Goal: Task Accomplishment & Management: Manage account settings

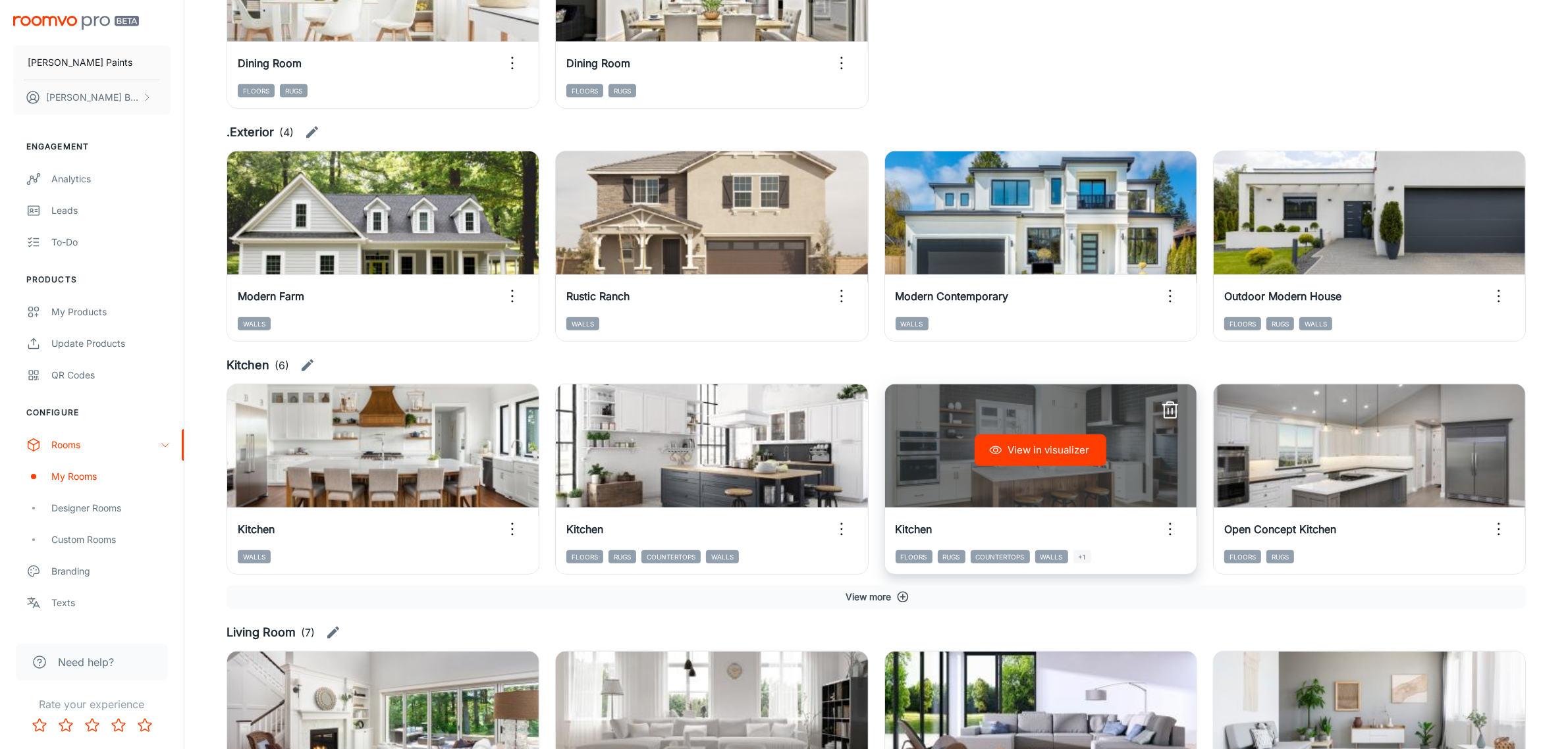
scroll to position [907, 0]
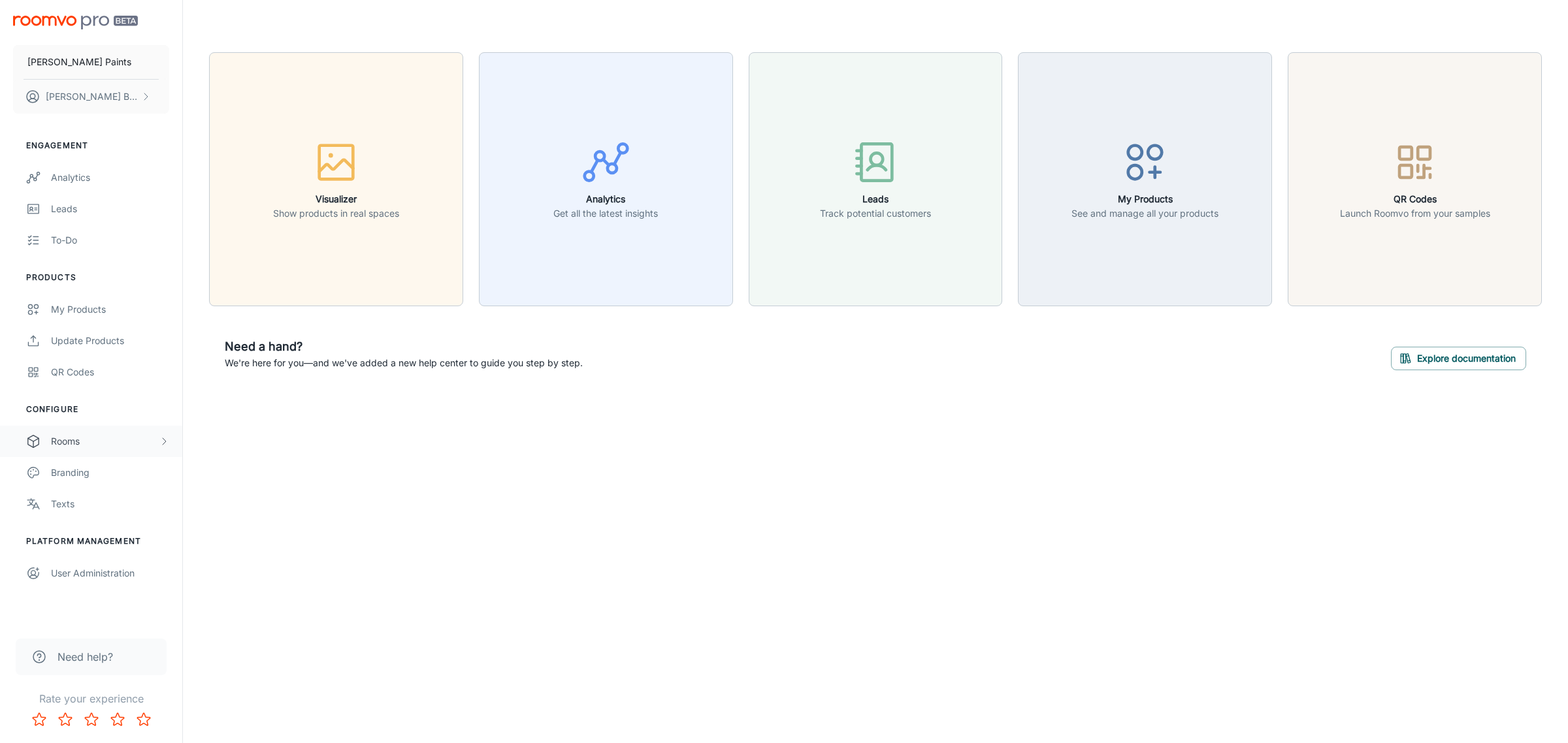
click at [92, 446] on div "Rooms" at bounding box center [105, 441] width 108 height 15
click at [107, 478] on div "My Rooms" at bounding box center [110, 473] width 118 height 15
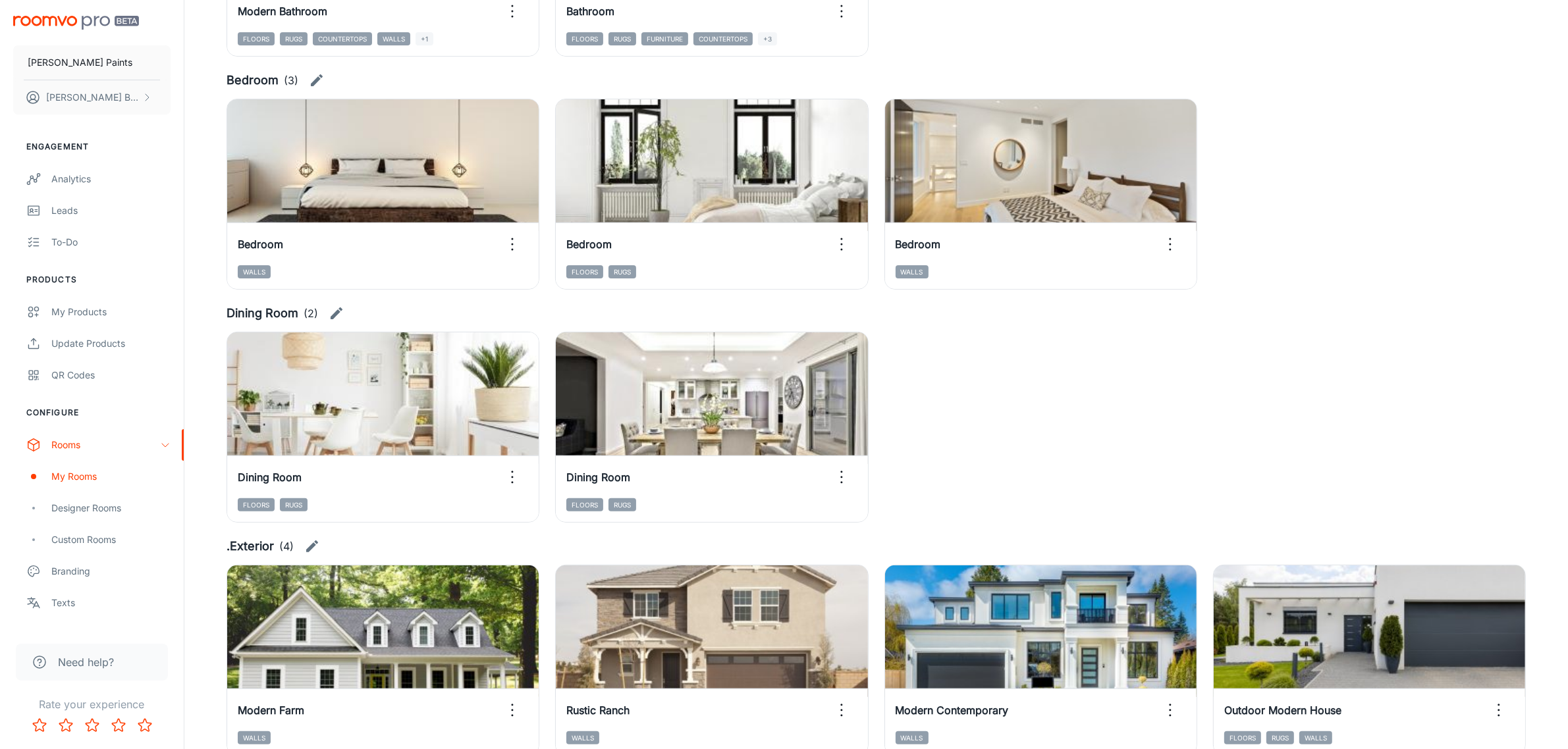
scroll to position [493, 0]
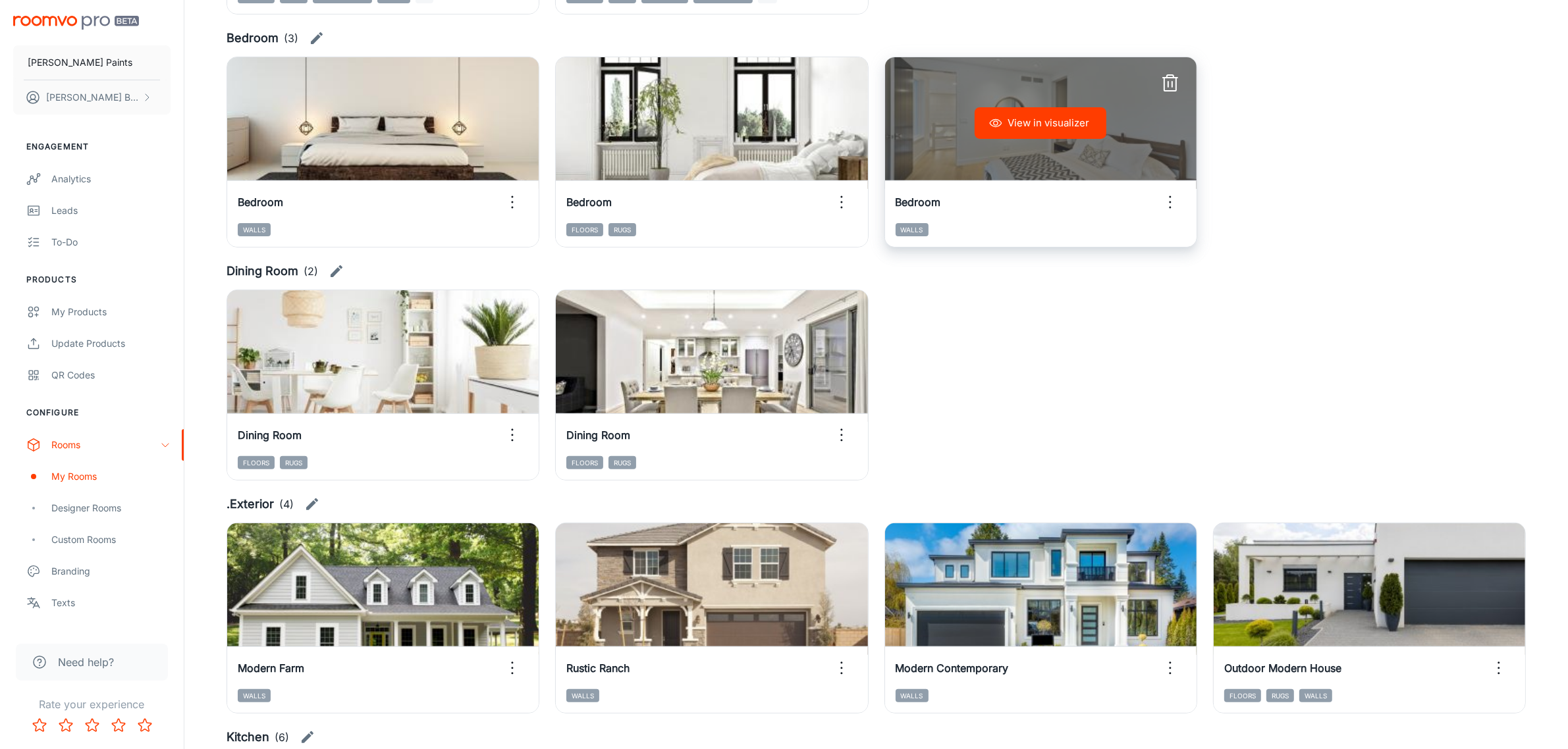
click at [1068, 116] on button "View in visualizer" at bounding box center [1040, 123] width 132 height 32
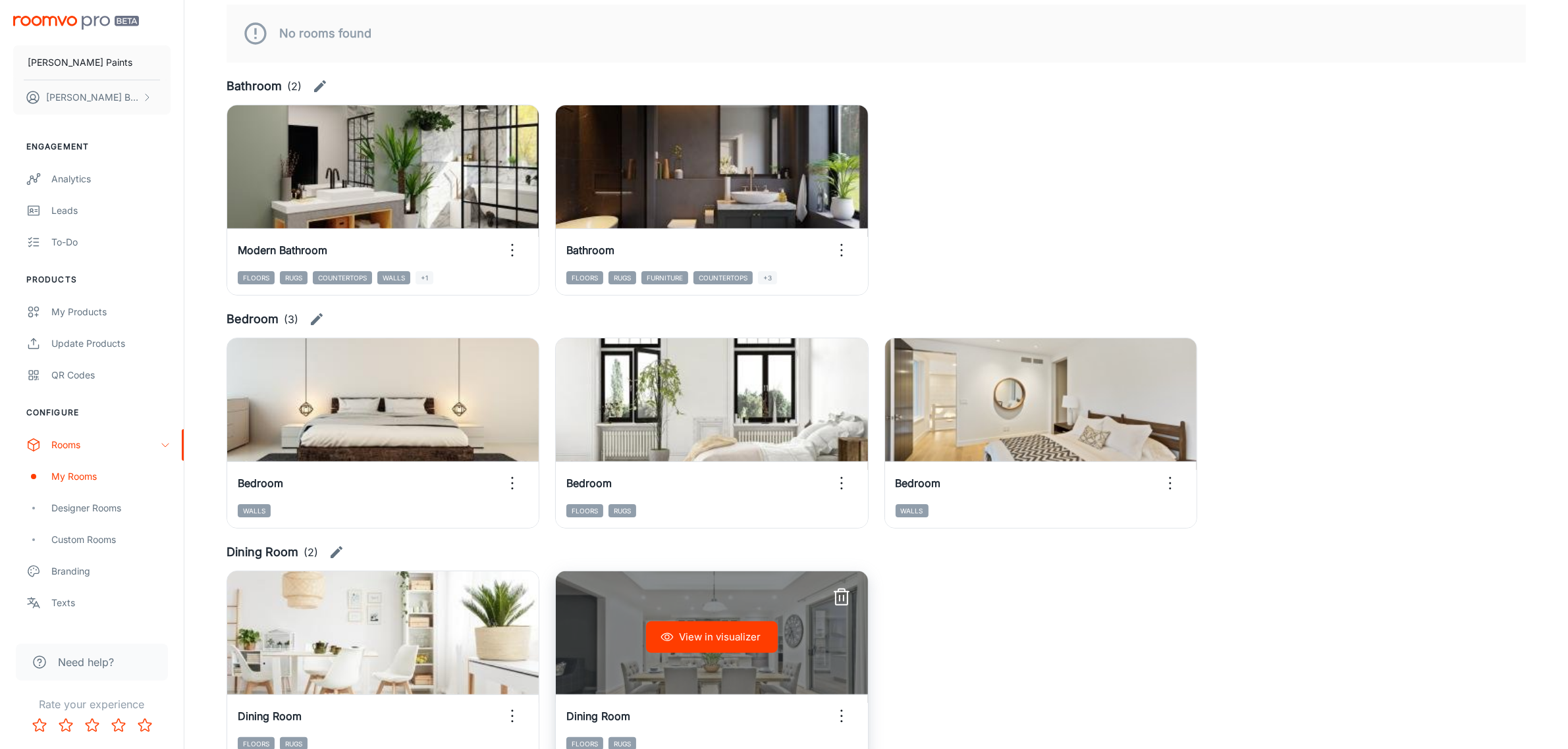
scroll to position [82, 0]
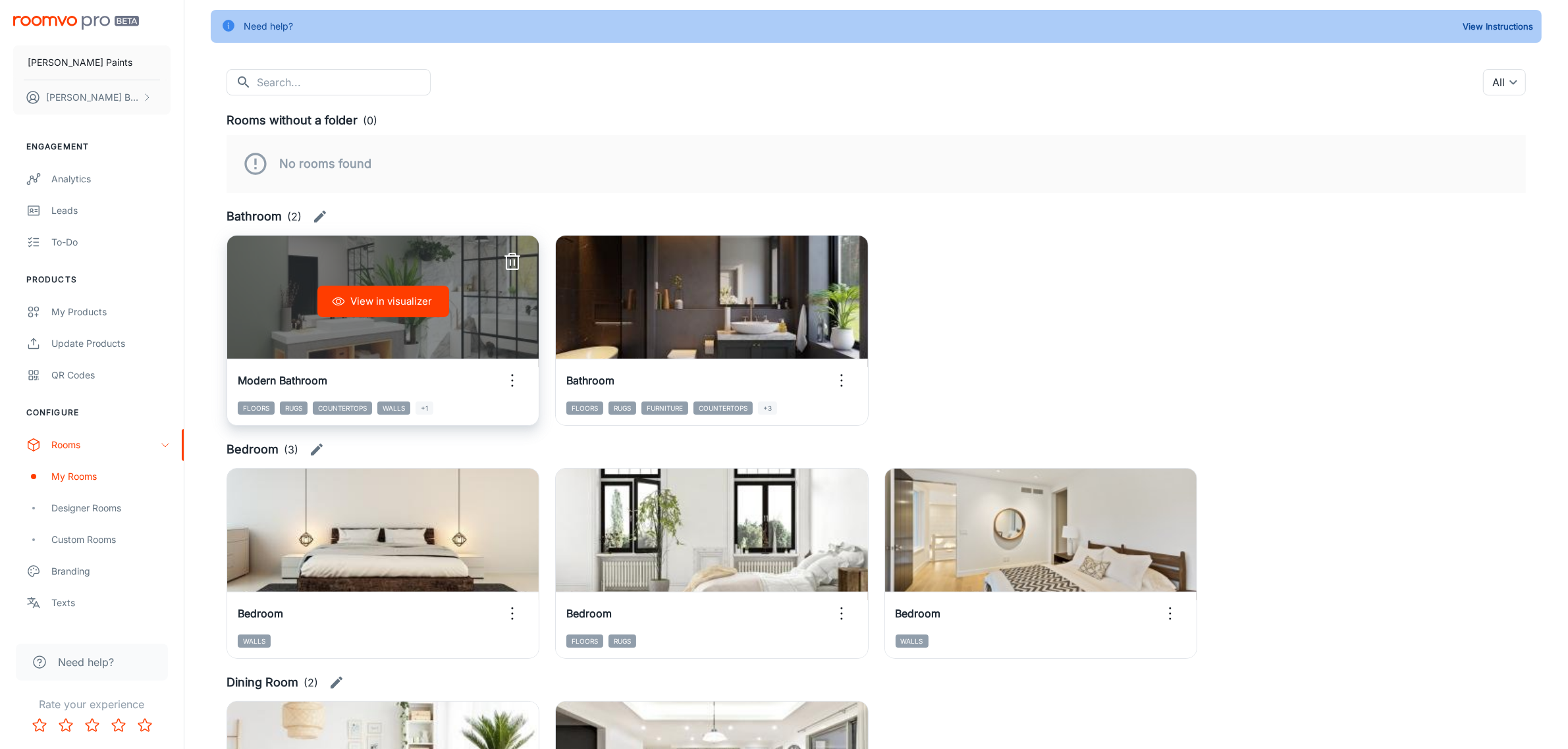
click at [408, 310] on button "View in visualizer" at bounding box center [383, 301] width 132 height 32
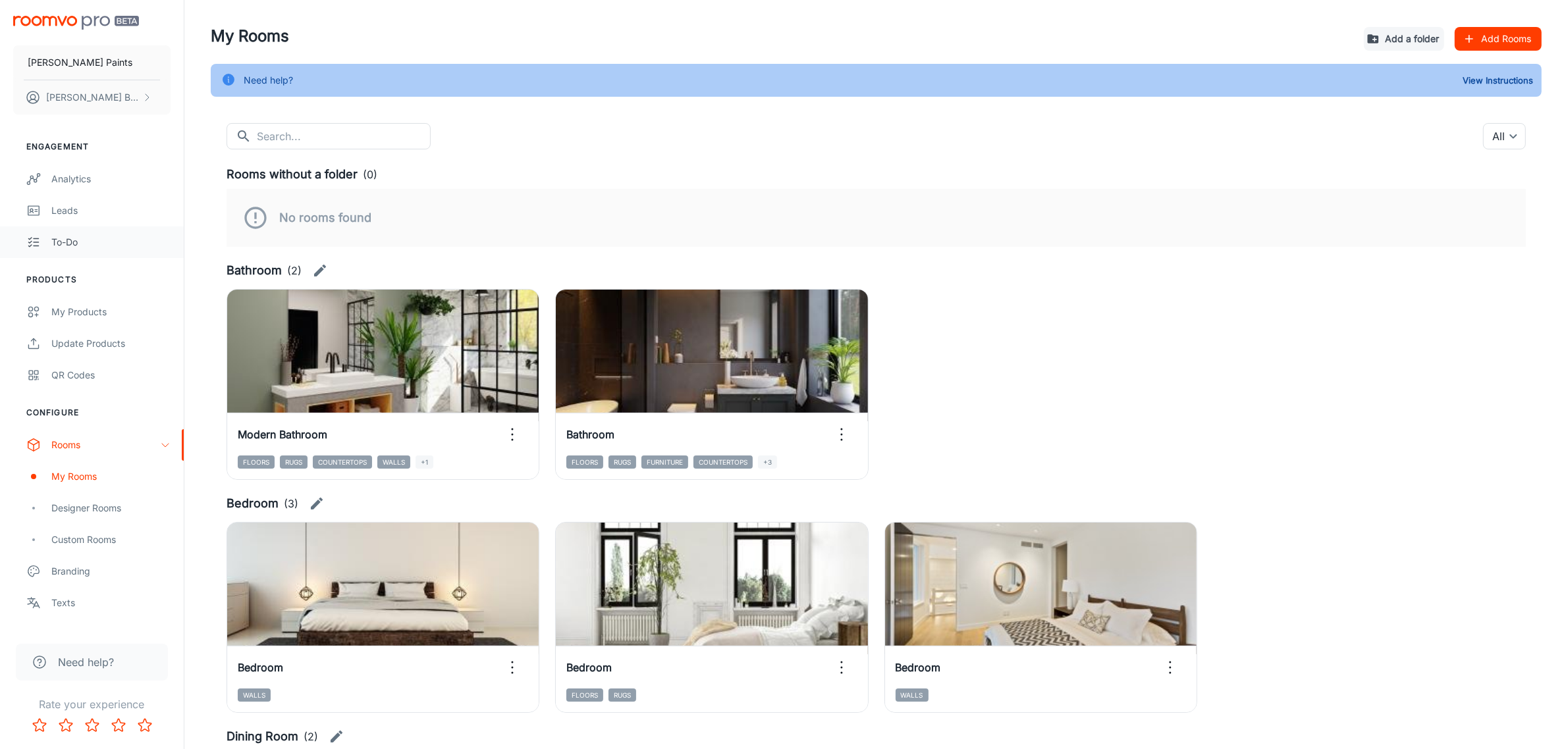
scroll to position [0, 0]
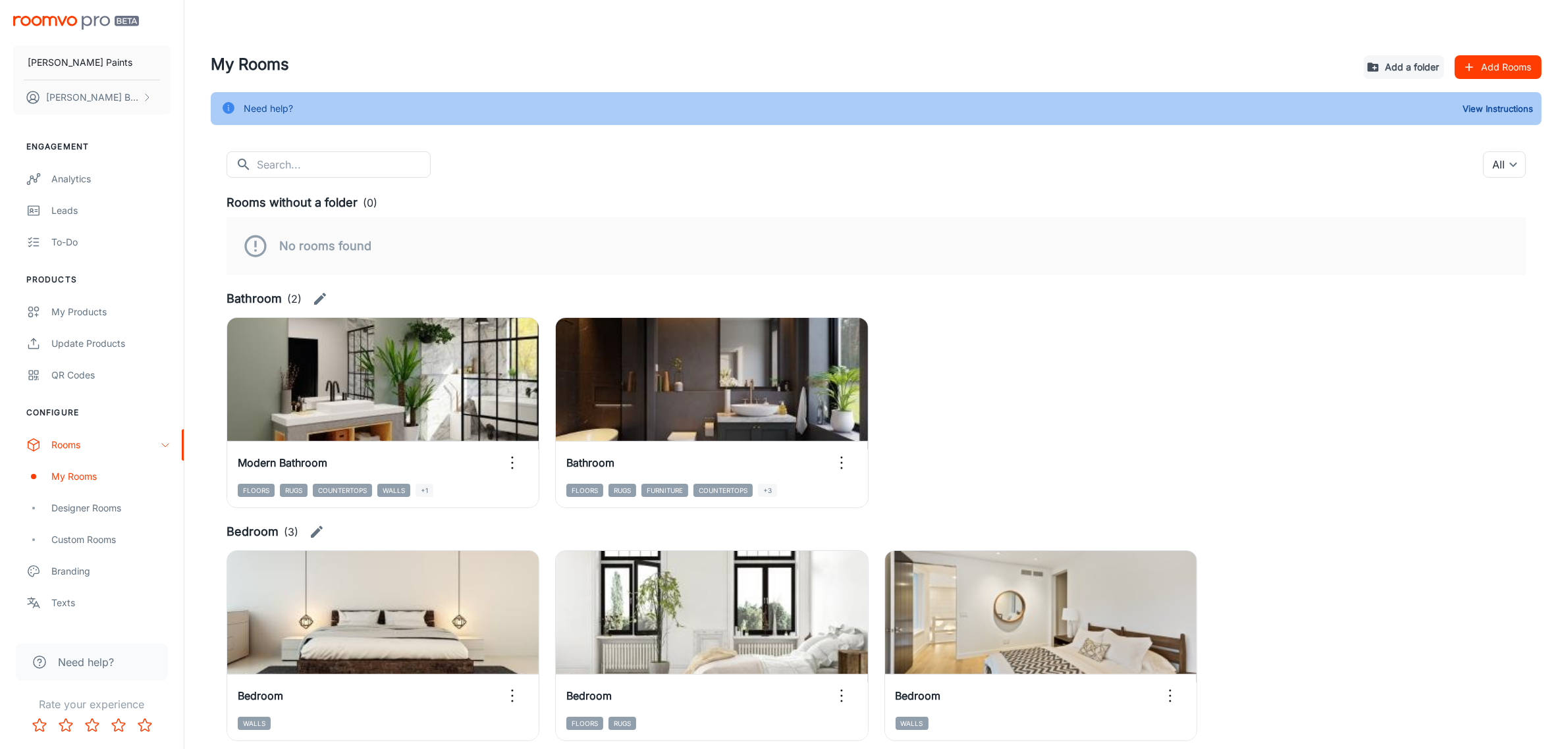
drag, startPoint x: 184, startPoint y: 448, endPoint x: 183, endPoint y: 525, distance: 77.0
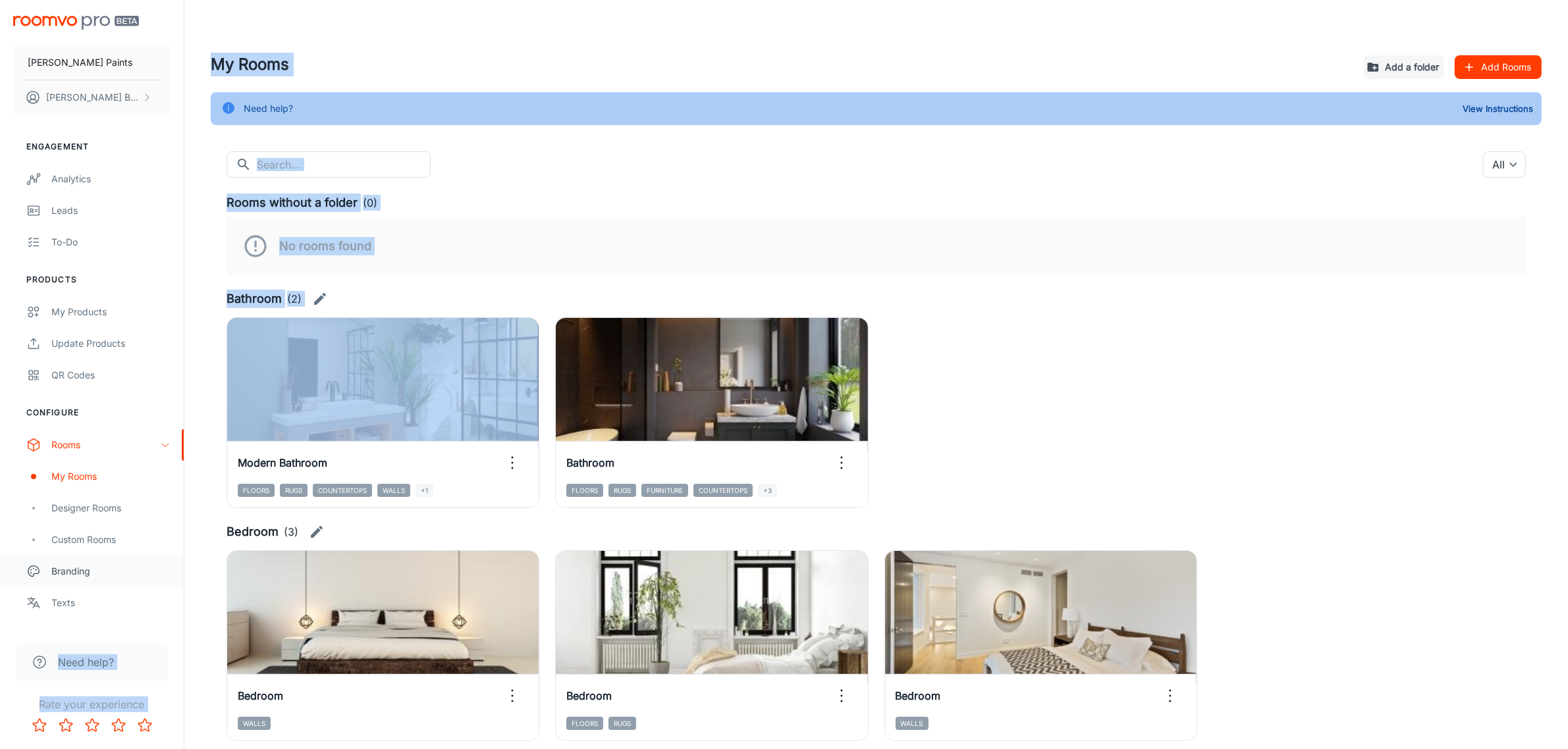
click at [94, 577] on div "Branding" at bounding box center [111, 571] width 119 height 15
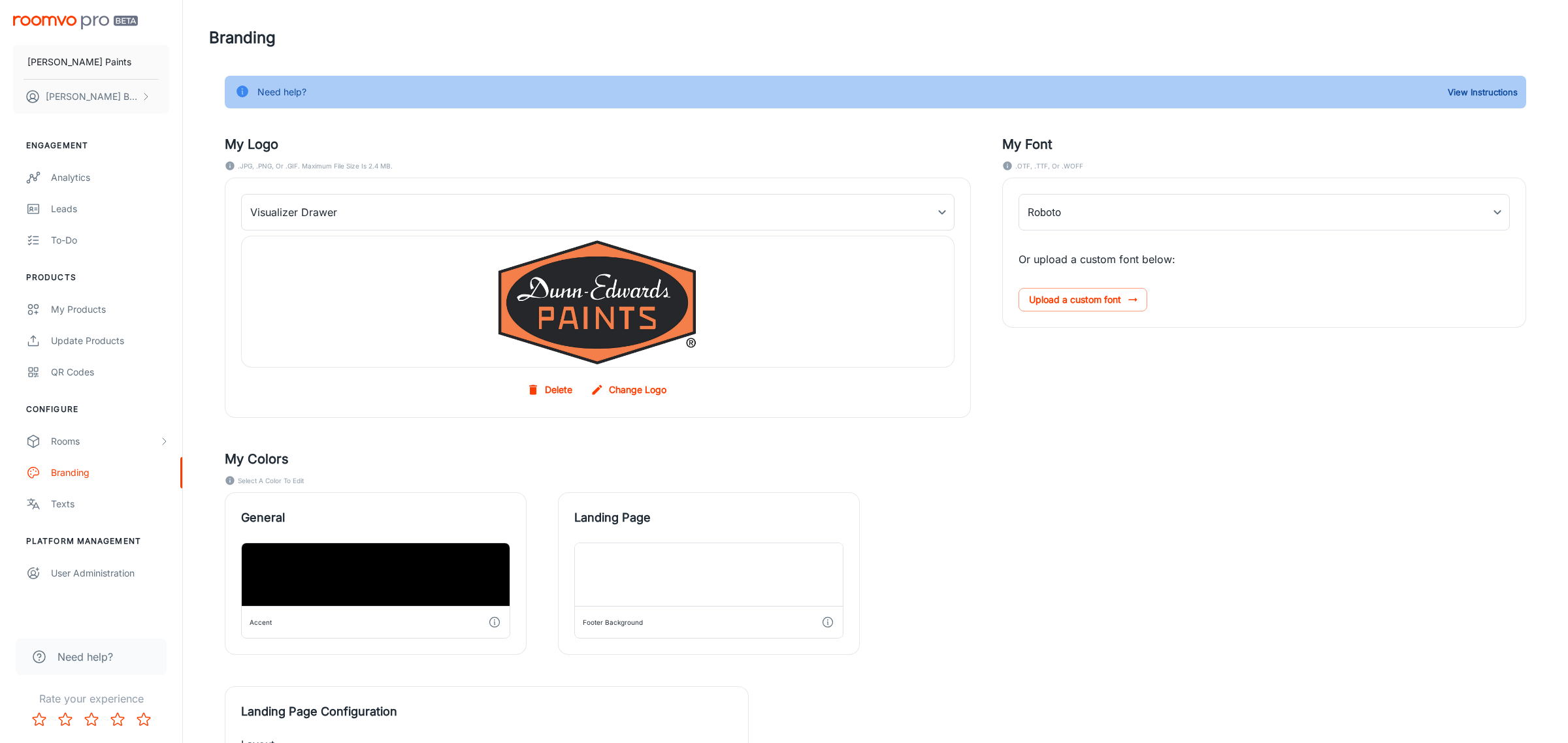
type input "Proxima_Nova_Regular"
click at [85, 444] on div "Rooms" at bounding box center [105, 441] width 108 height 15
click at [87, 507] on div "Designer Rooms" at bounding box center [110, 504] width 118 height 15
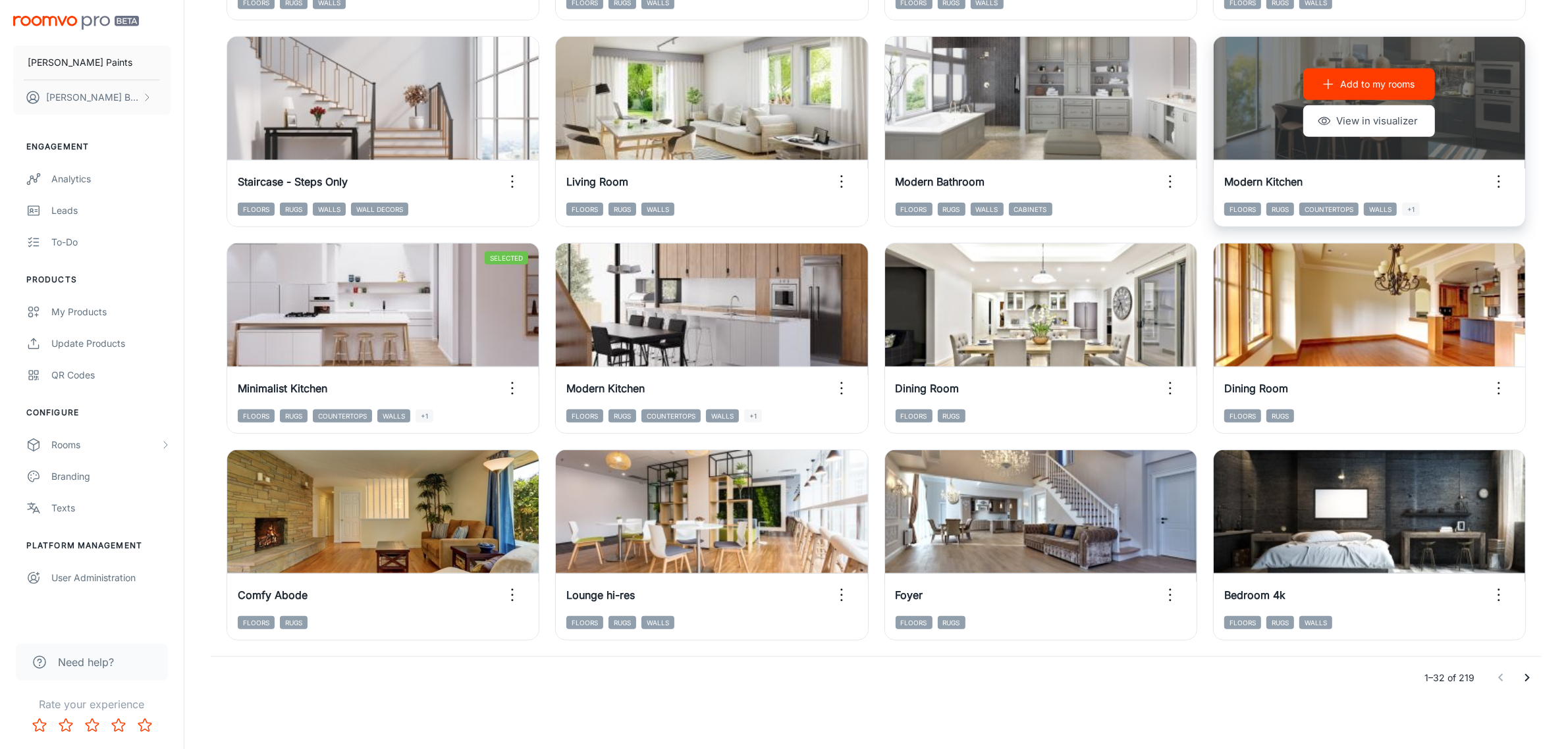
scroll to position [1208, 0]
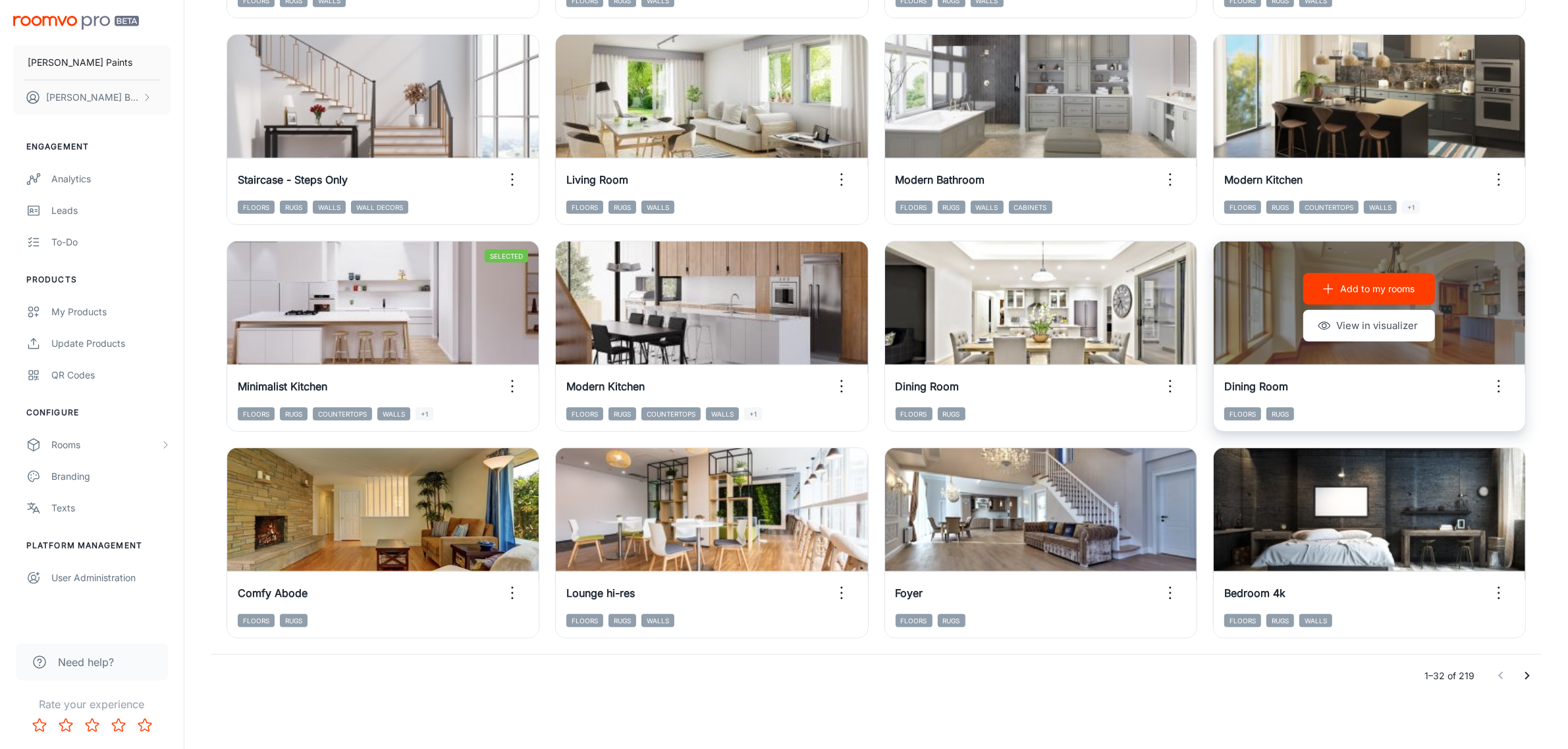
click at [1480, 330] on div "Add to my rooms View in visualizer" at bounding box center [1369, 308] width 311 height 132
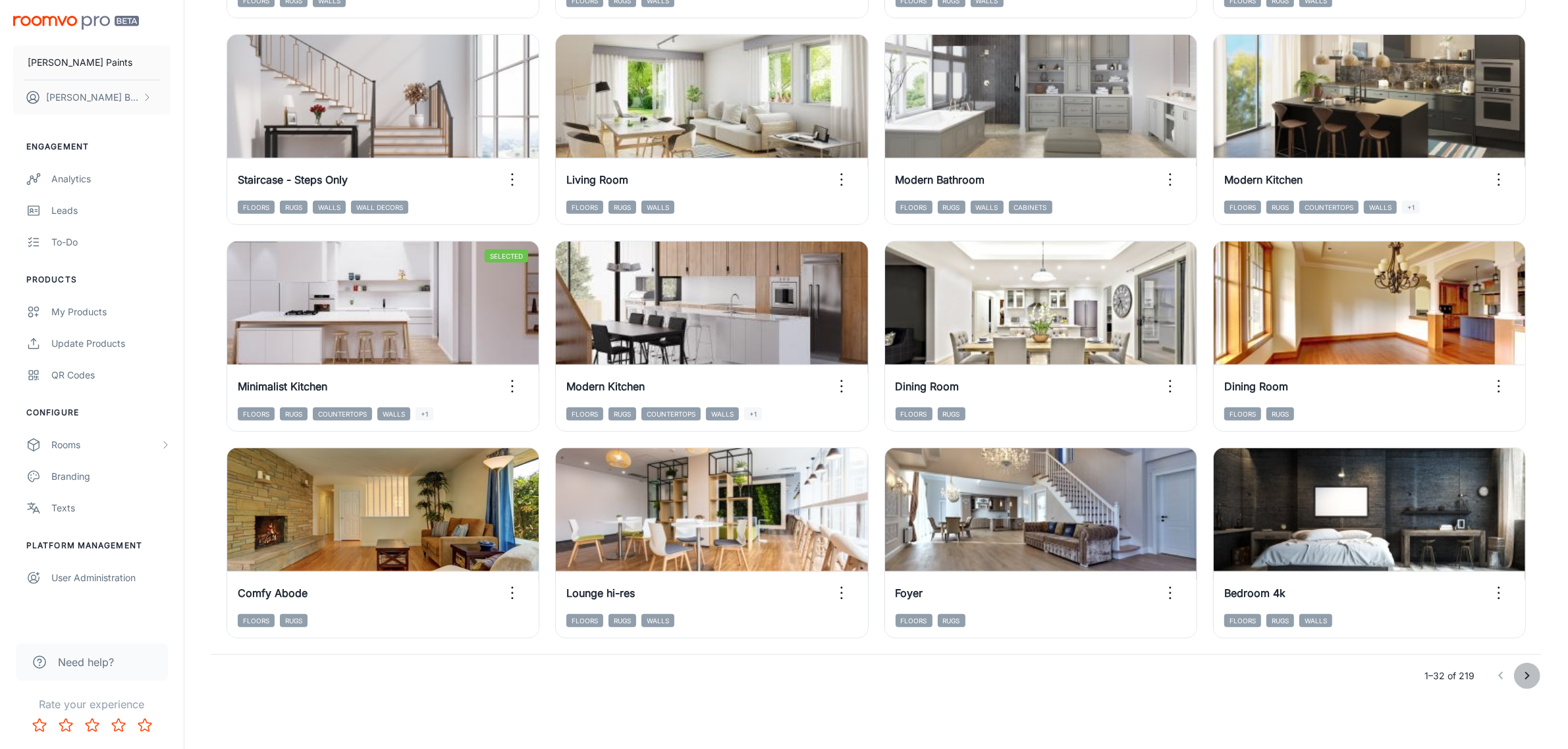
click at [1528, 682] on icon "Go to next page" at bounding box center [1527, 676] width 15 height 15
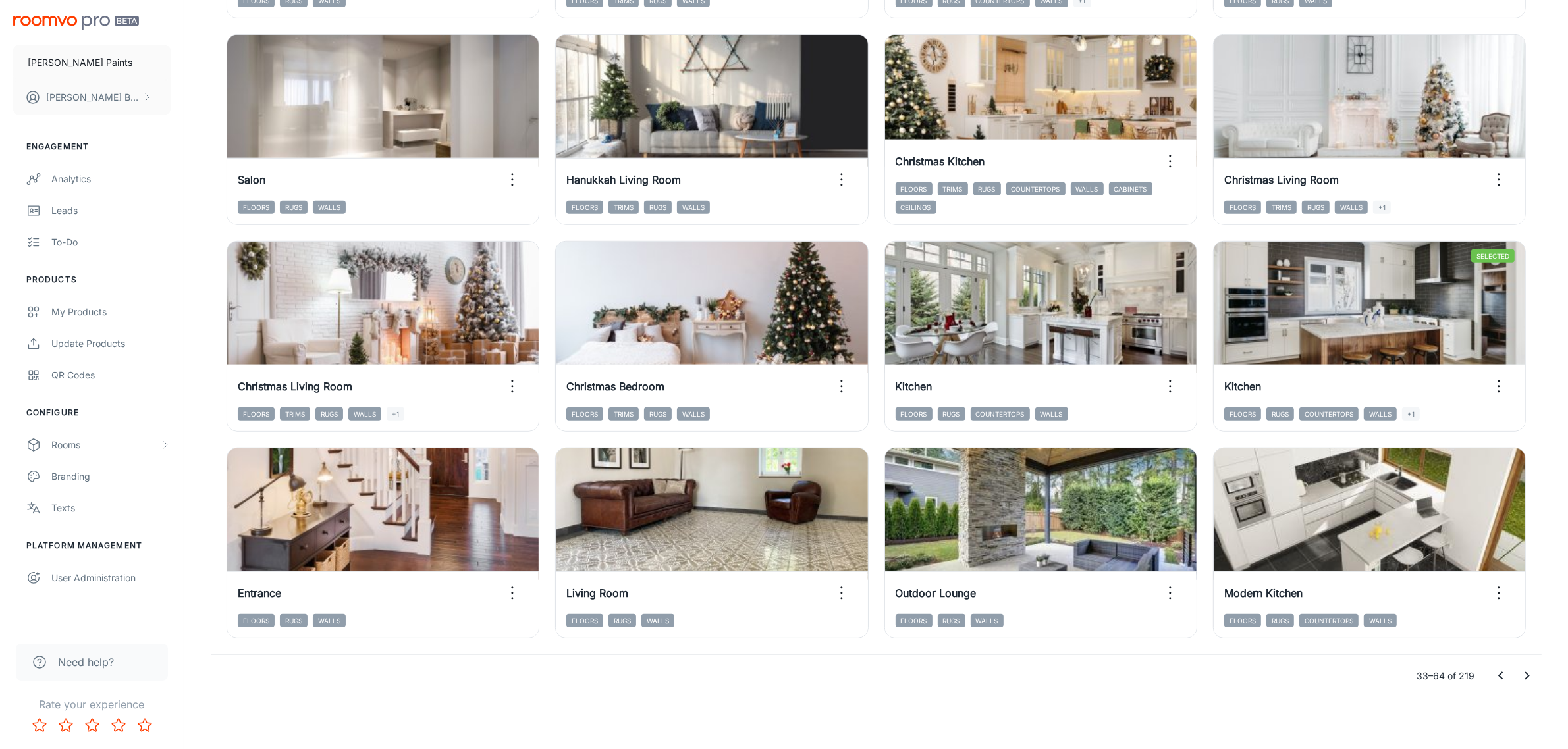
click at [1525, 682] on icon "Go to next page" at bounding box center [1527, 676] width 15 height 15
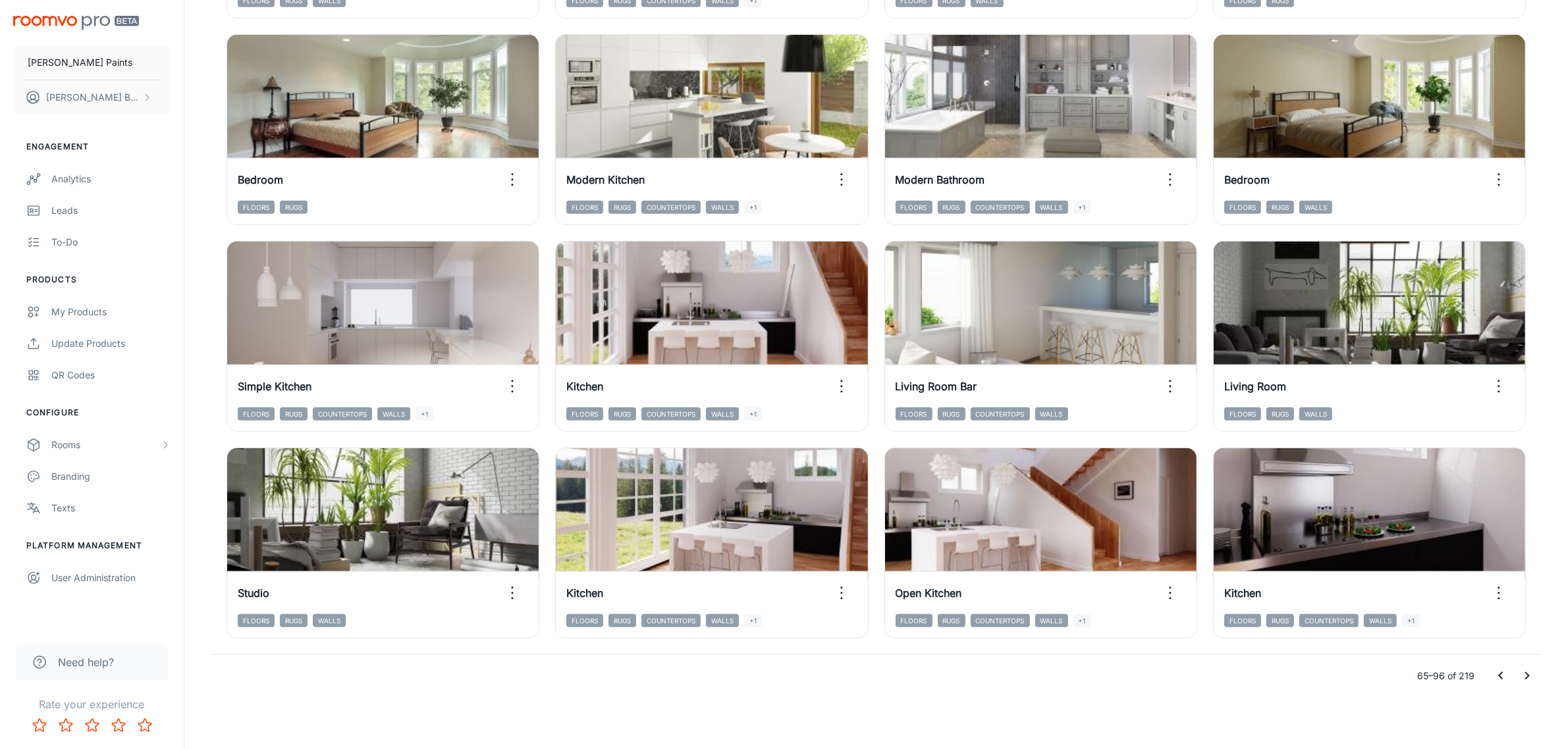
click at [1531, 677] on icon "Go to next page" at bounding box center [1527, 676] width 15 height 15
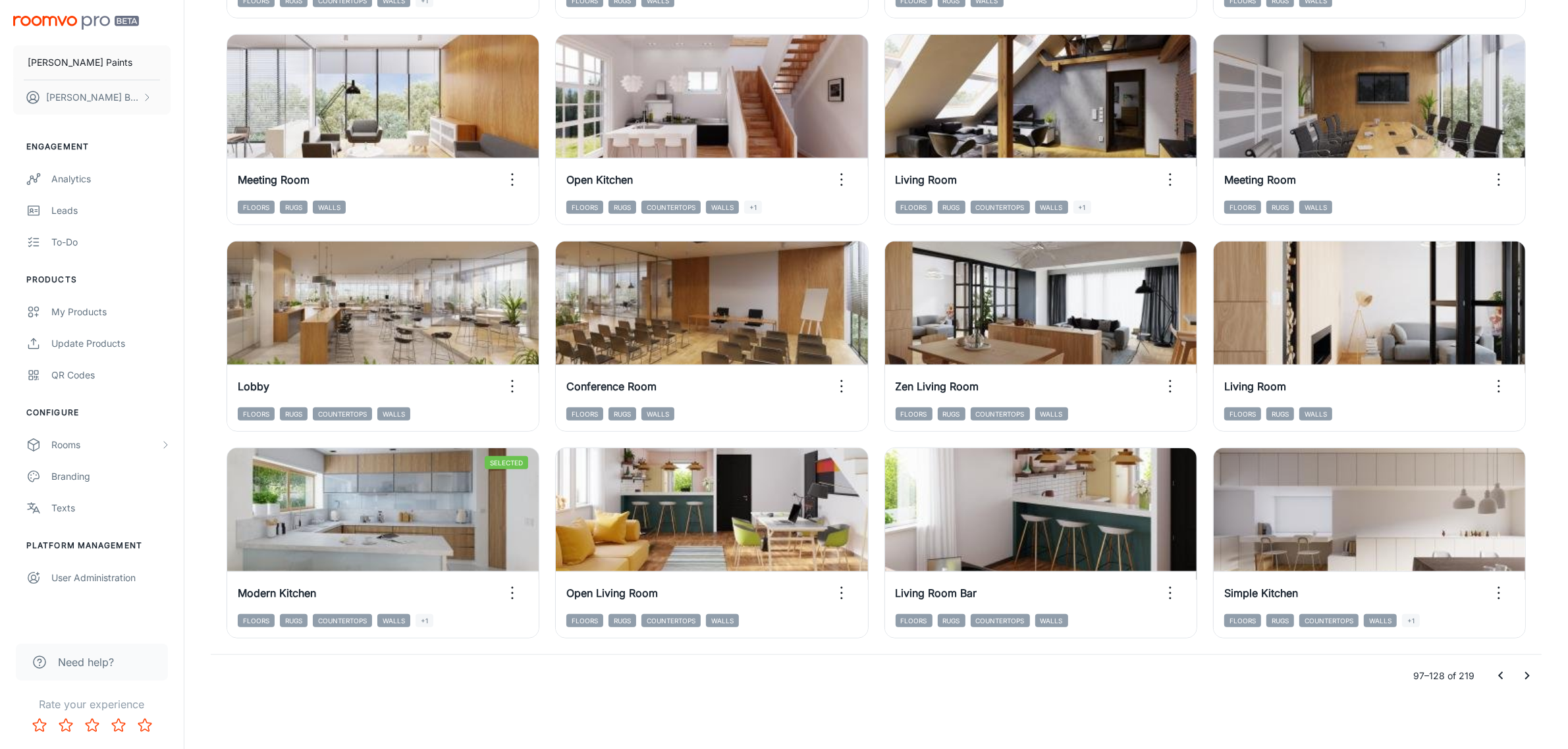
click at [1525, 679] on icon "Go to next page" at bounding box center [1527, 676] width 15 height 15
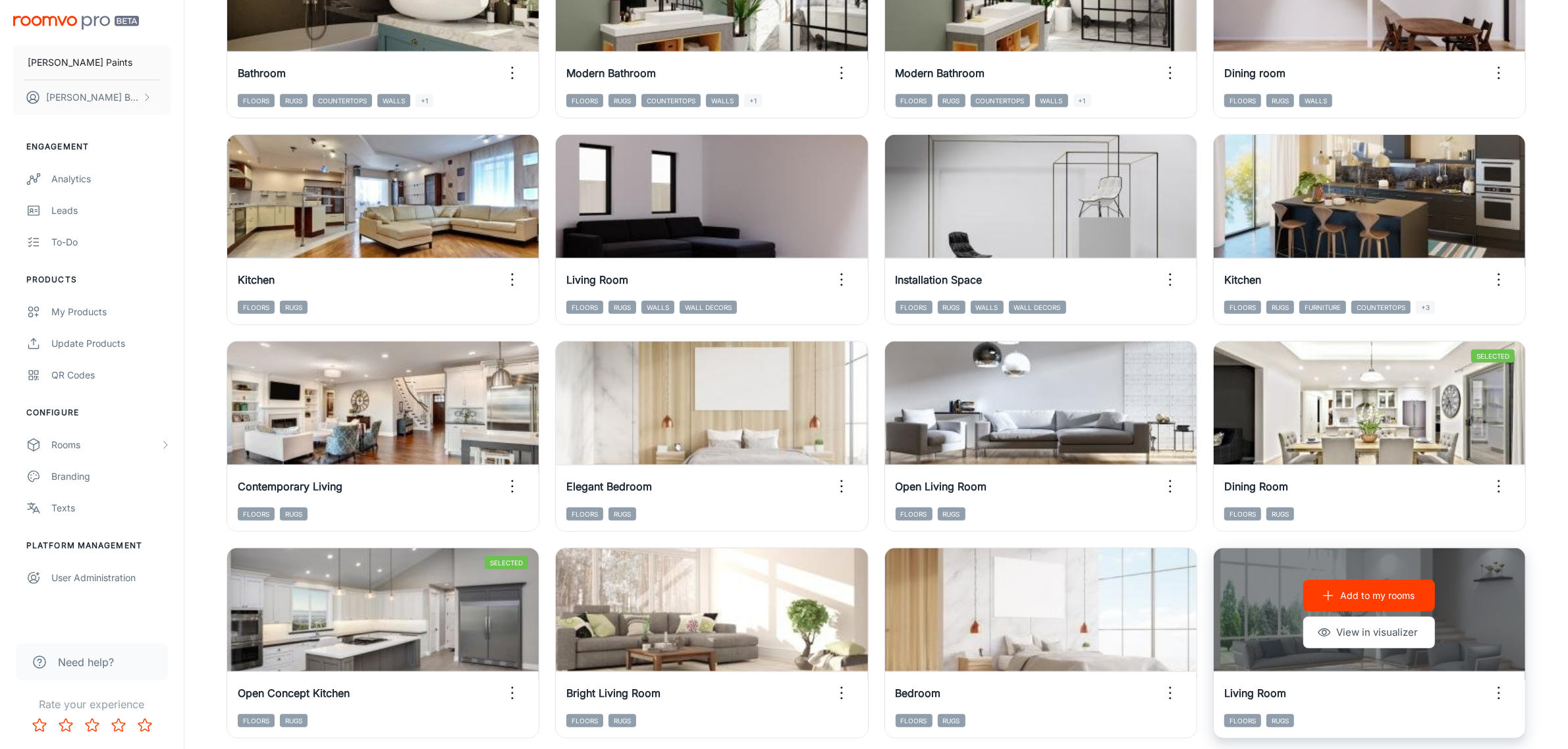
scroll to position [797, 0]
